Goal: Check status

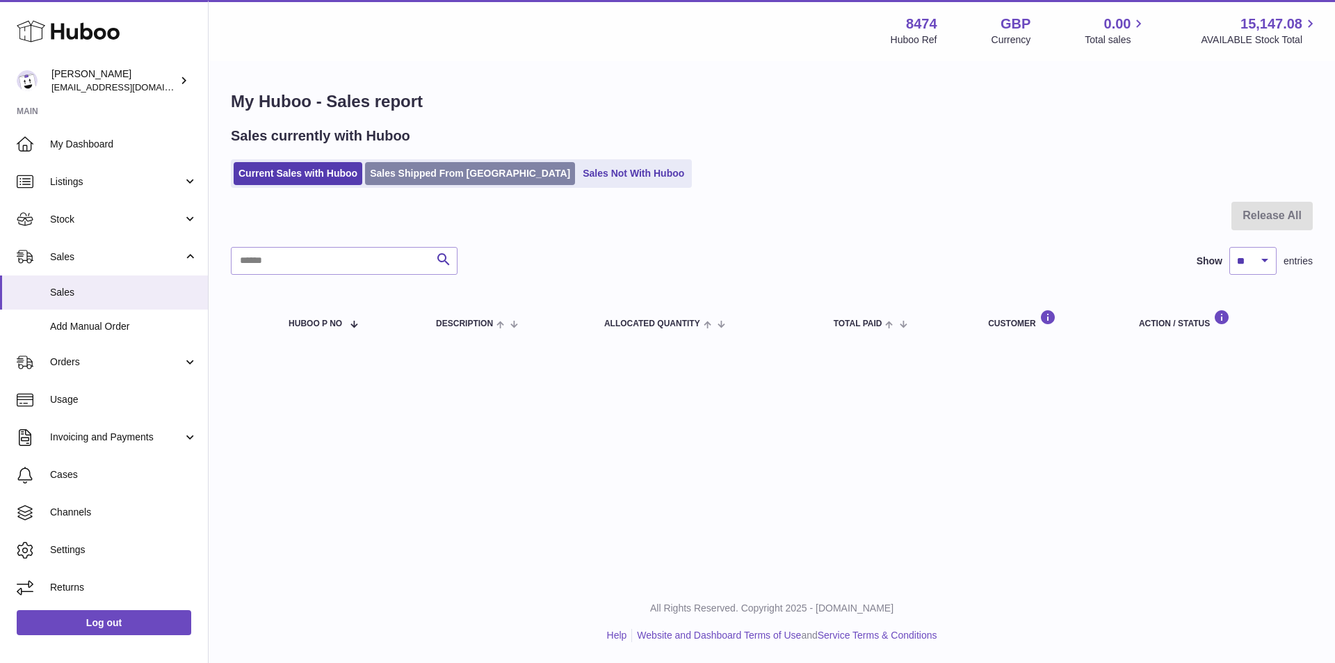
click at [433, 163] on link "Sales Shipped From [GEOGRAPHIC_DATA]" at bounding box center [470, 173] width 210 height 23
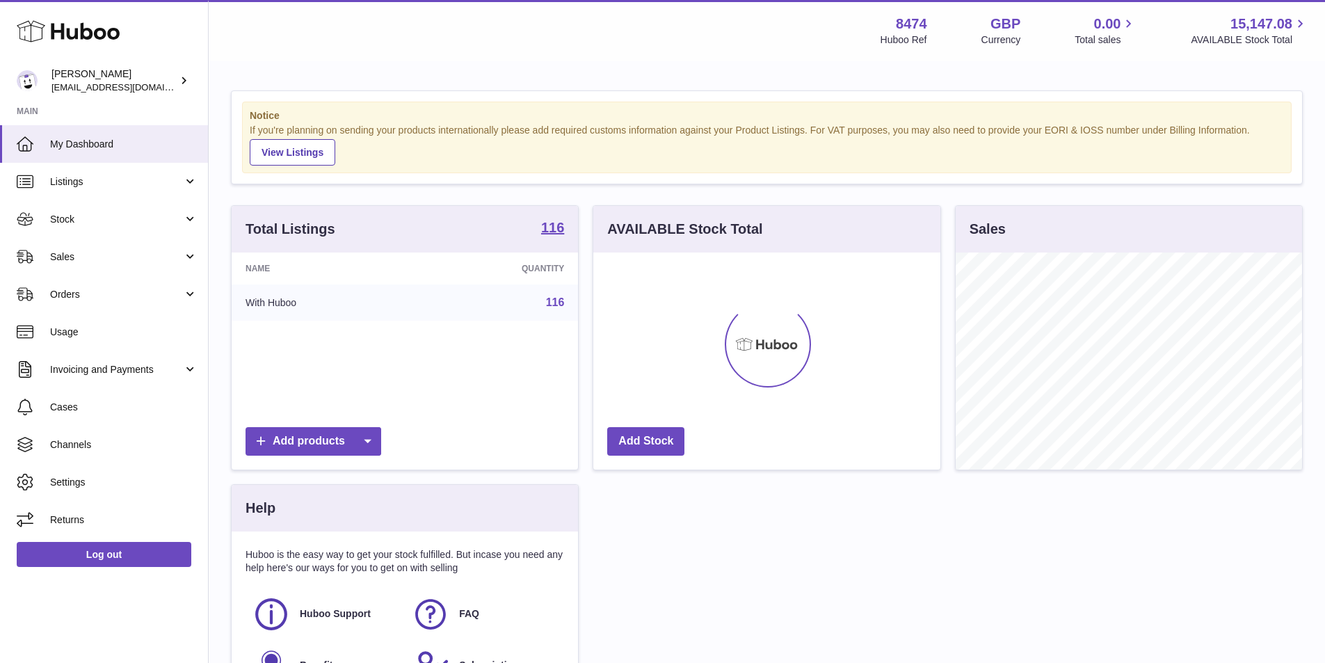
scroll to position [217, 347]
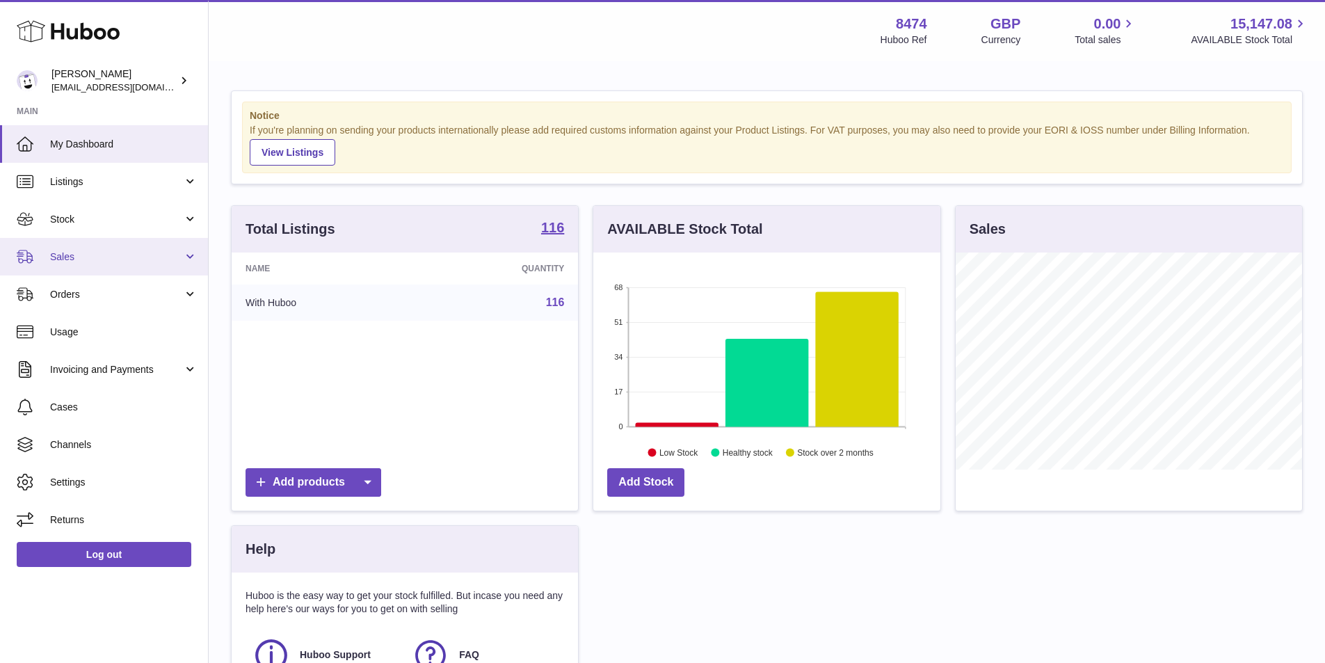
click at [54, 248] on link "Sales" at bounding box center [104, 257] width 208 height 38
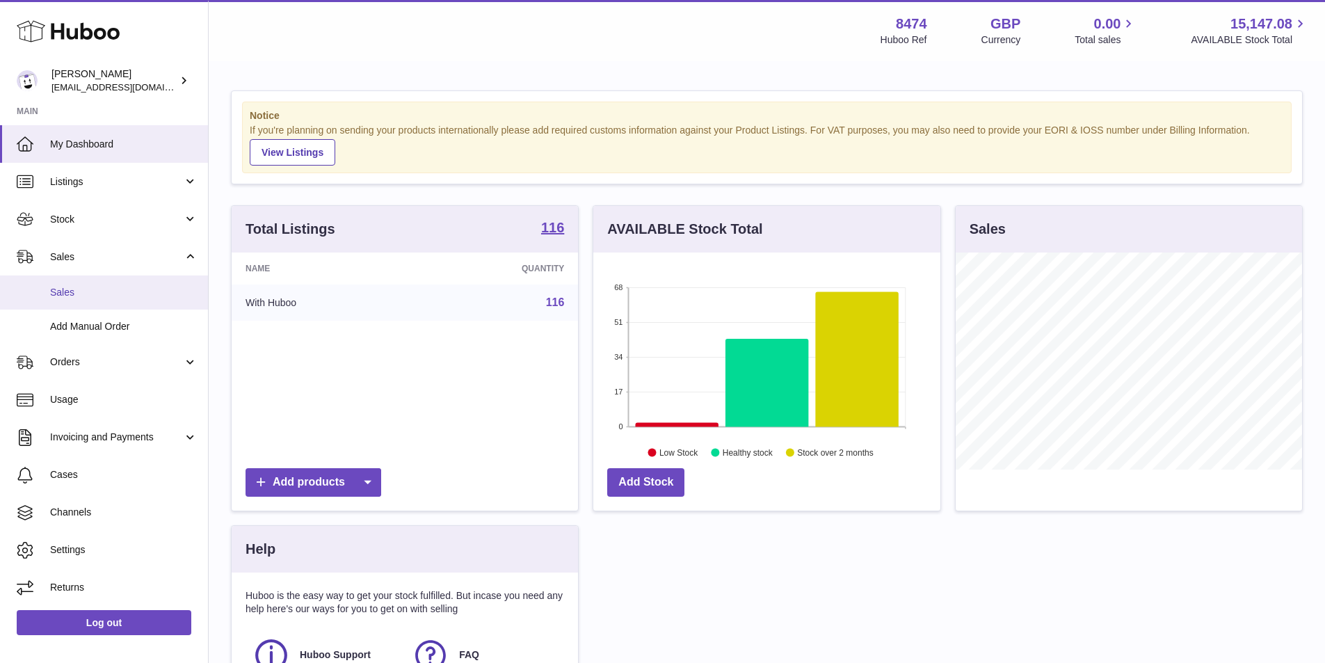
click at [82, 290] on span "Sales" at bounding box center [123, 292] width 147 height 13
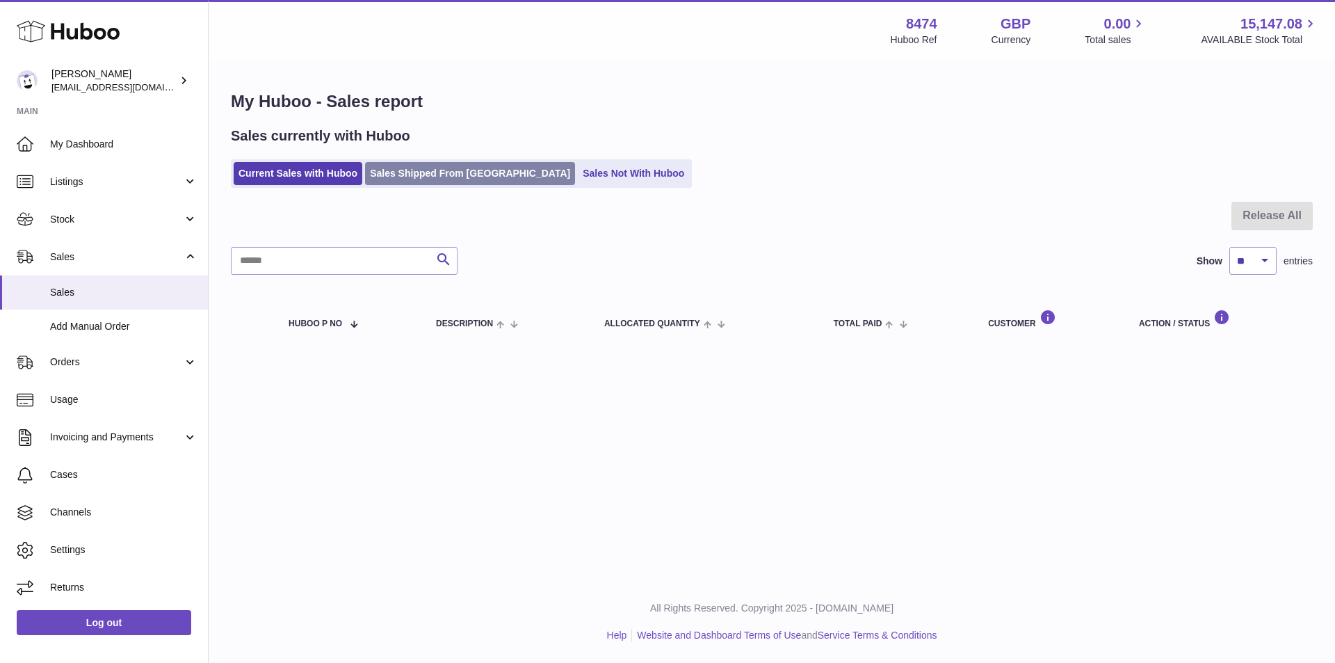
click at [467, 177] on link "Sales Shipped From [GEOGRAPHIC_DATA]" at bounding box center [470, 173] width 210 height 23
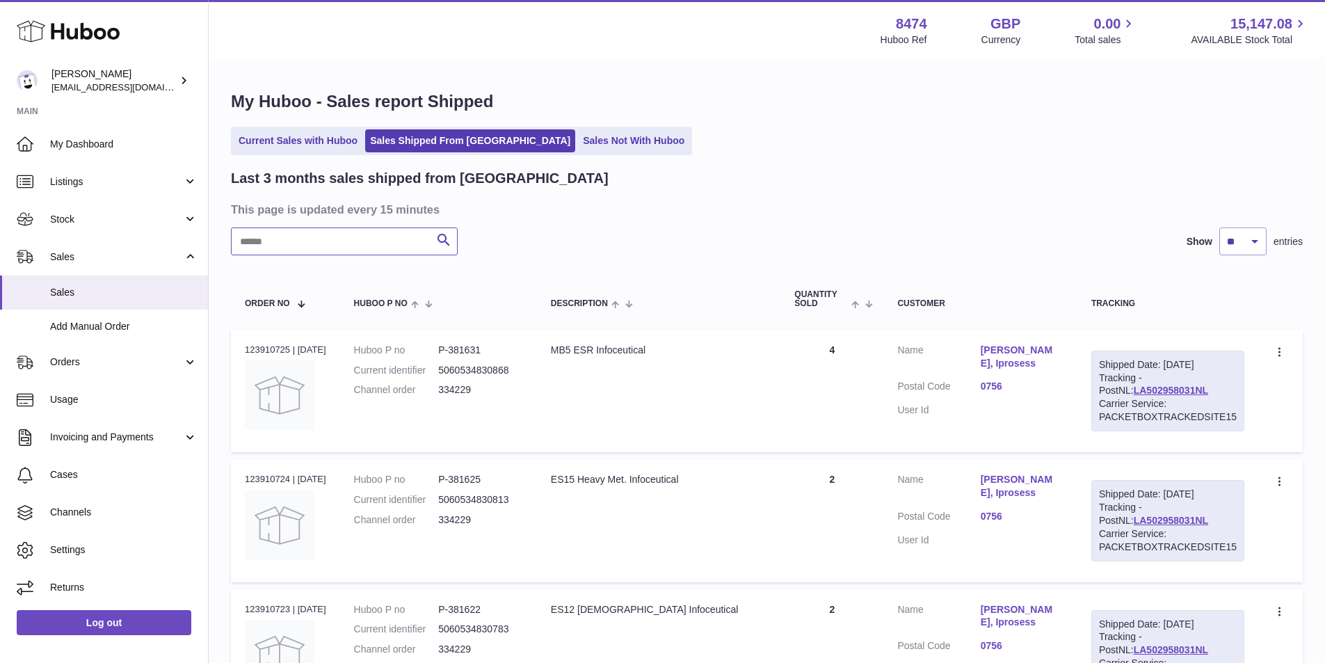
click at [349, 243] on input "text" at bounding box center [344, 241] width 227 height 28
paste input "******"
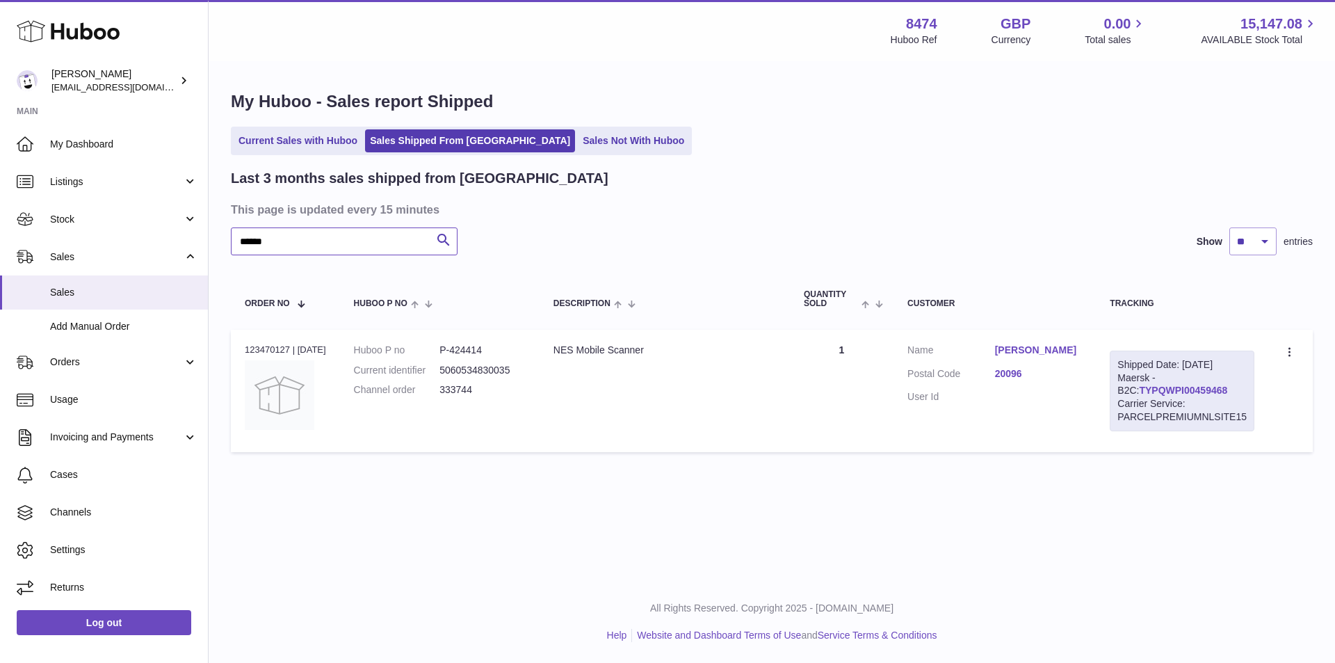
type input "******"
click at [1189, 386] on link "TYPQWPI00459468" at bounding box center [1183, 390] width 88 height 11
drag, startPoint x: 1223, startPoint y: 392, endPoint x: 1119, endPoint y: 392, distance: 104.3
click at [1119, 392] on div "Shipped Date: 26th Aug 2025 Maersk - B2C: TYPQWPI00459468 Carrier Service: PARC…" at bounding box center [1182, 390] width 145 height 81
copy link "TYPQWPI00459468"
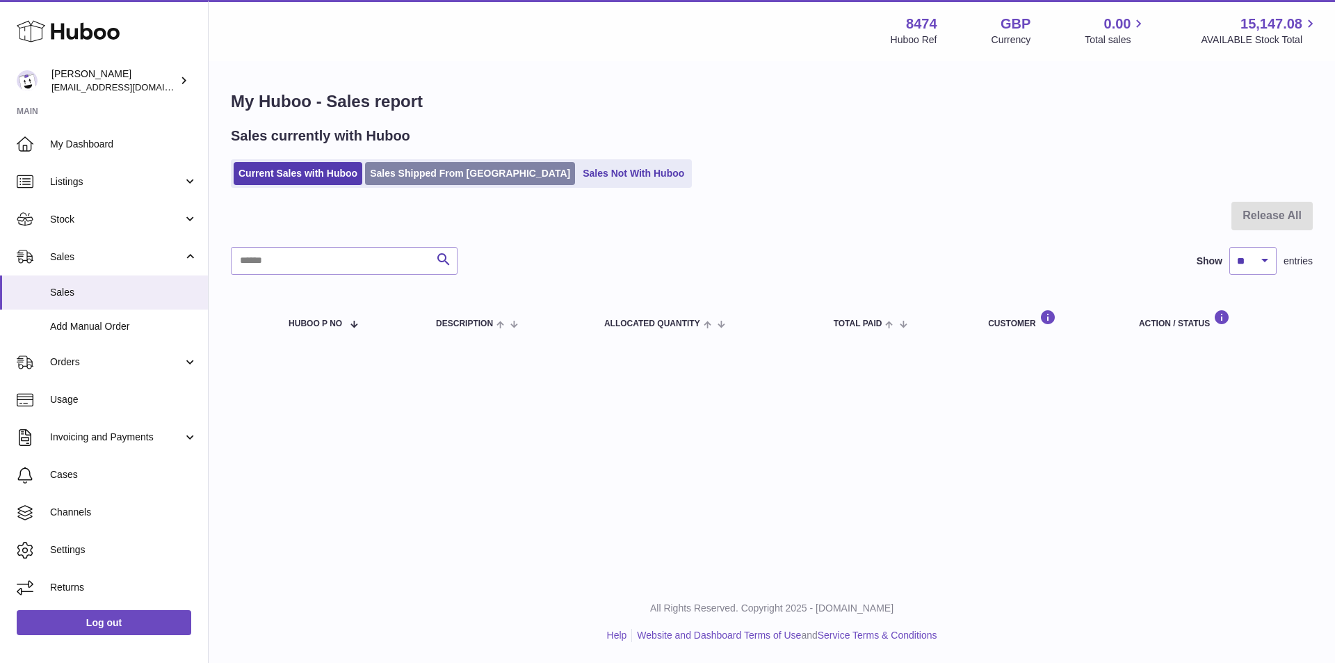
click at [444, 174] on link "Sales Shipped From [GEOGRAPHIC_DATA]" at bounding box center [470, 173] width 210 height 23
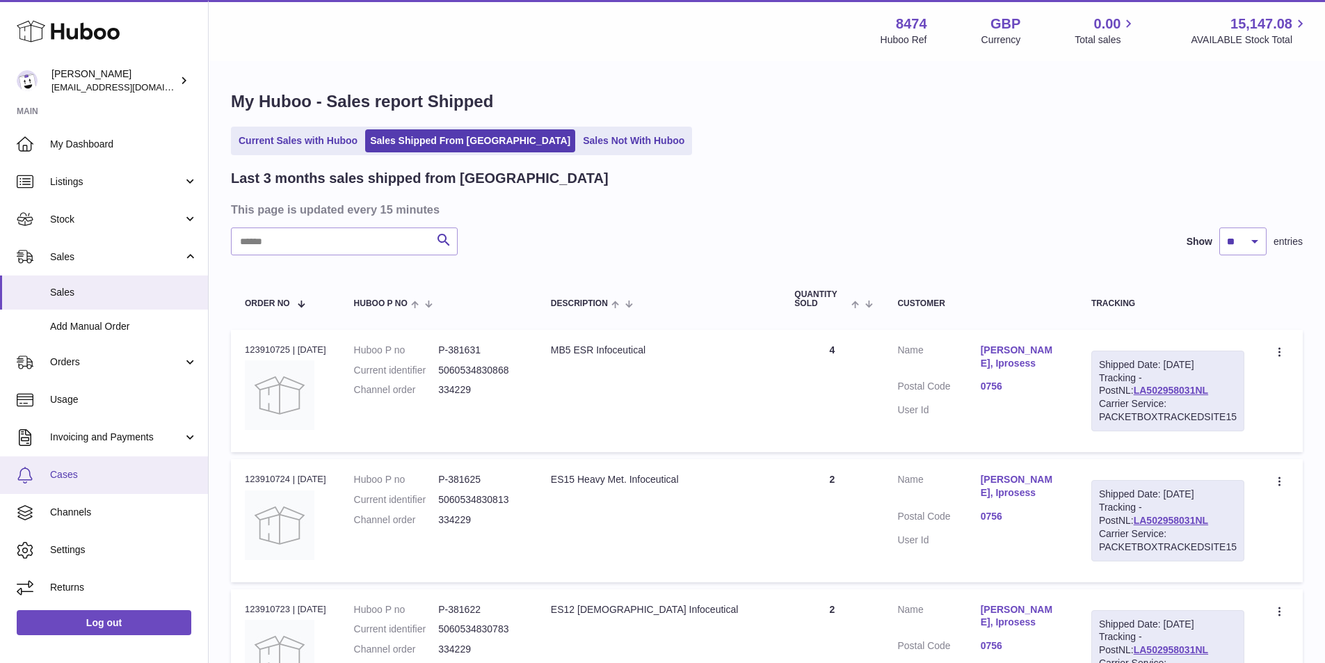
click at [77, 475] on span "Cases" at bounding box center [123, 474] width 147 height 13
